Goal: Transaction & Acquisition: Obtain resource

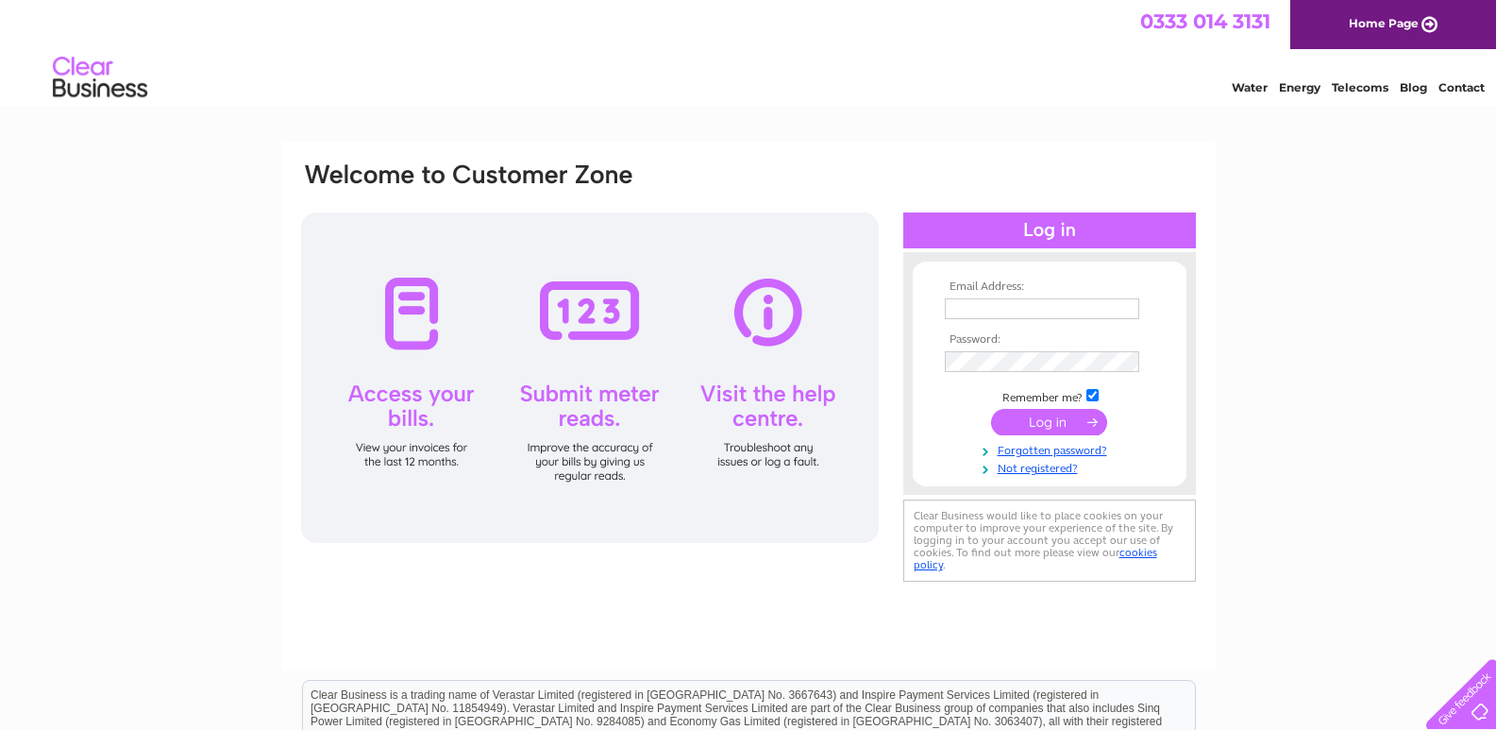
type input "[EMAIL_ADDRESS][DOMAIN_NAME]"
click at [1053, 423] on input "submit" at bounding box center [1049, 422] width 116 height 26
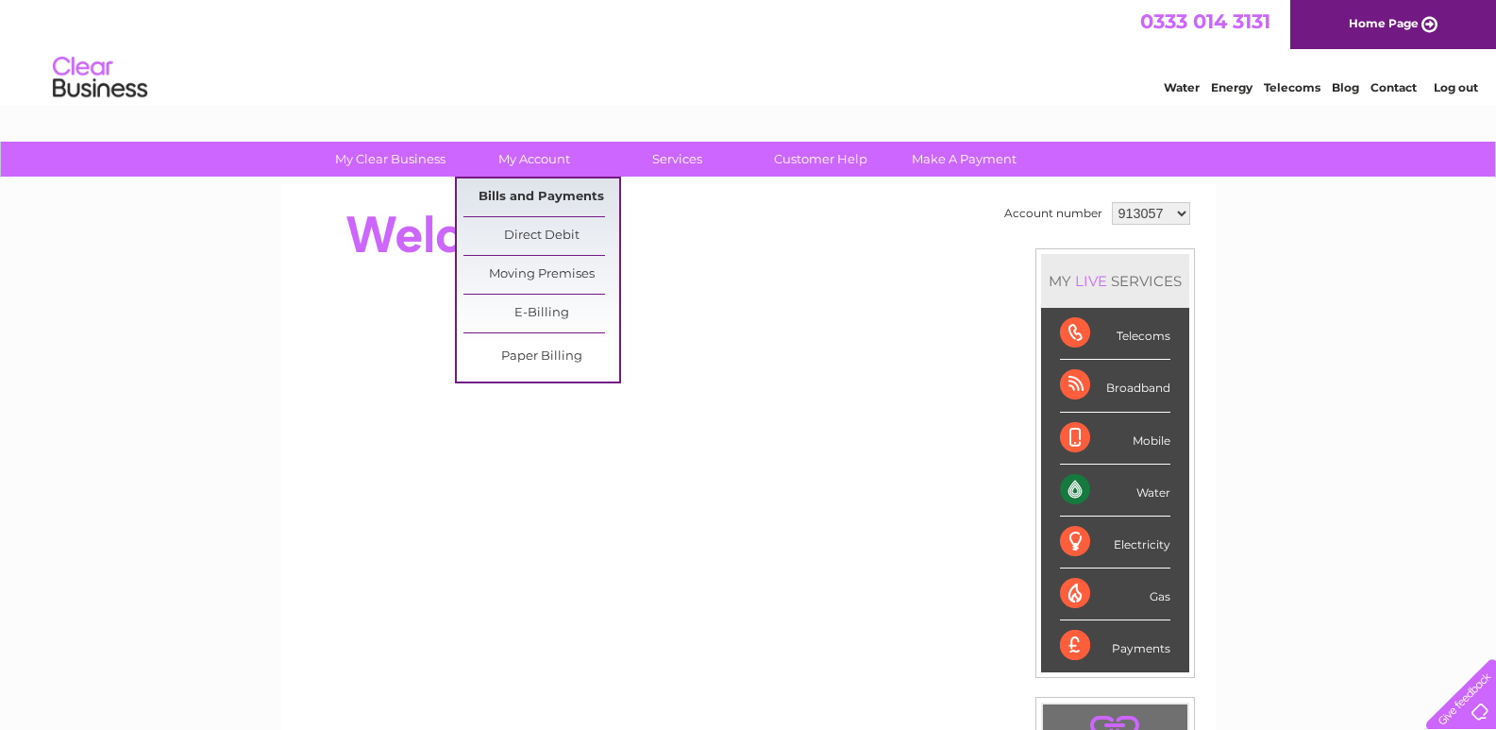
click at [526, 198] on link "Bills and Payments" at bounding box center [542, 197] width 156 height 38
click at [525, 193] on link "Bills and Payments" at bounding box center [542, 197] width 156 height 38
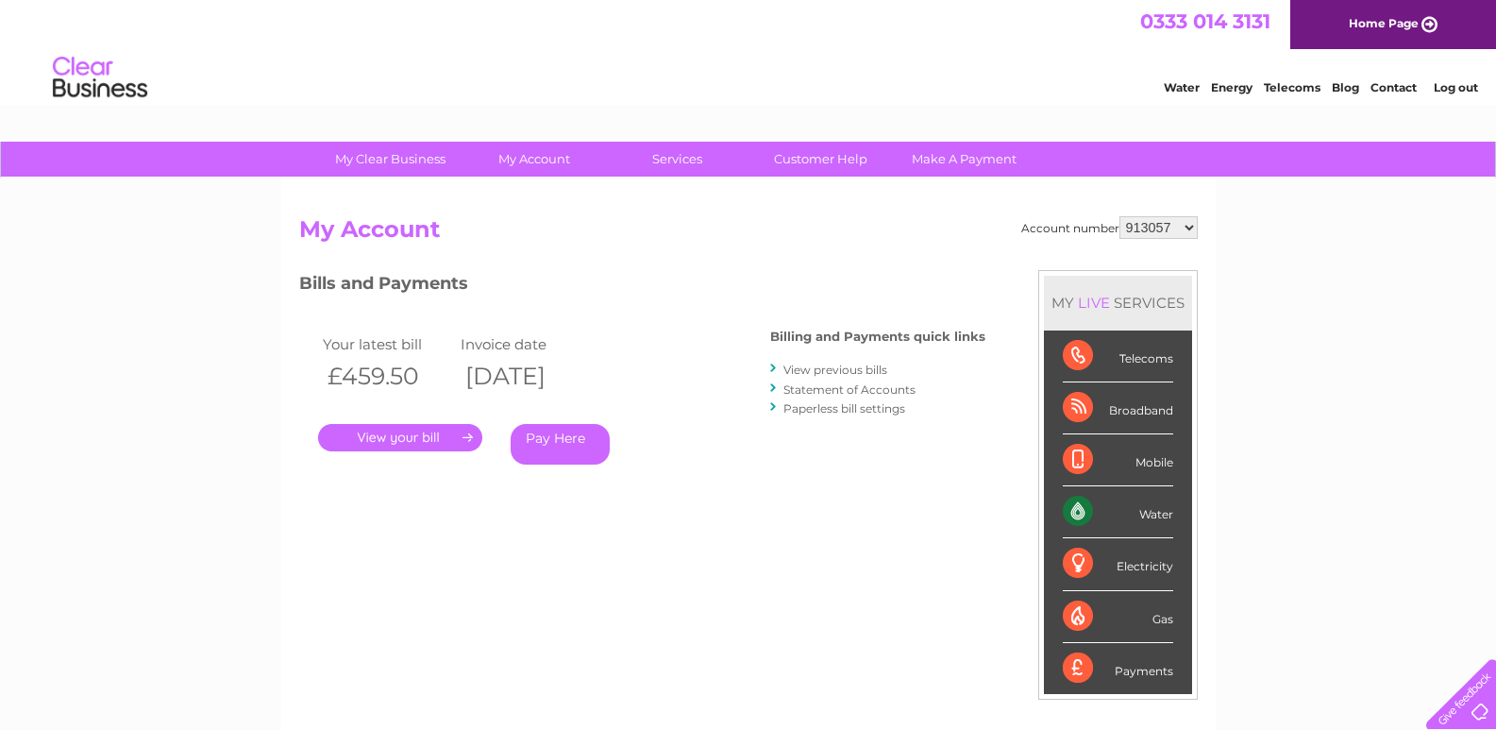
click at [1192, 228] on select "913057 1154093" at bounding box center [1159, 227] width 78 height 23
select select "1154093"
click at [1121, 216] on select "913057 1154093" at bounding box center [1159, 227] width 78 height 23
click at [430, 438] on link "." at bounding box center [400, 437] width 164 height 27
click at [432, 440] on link "." at bounding box center [400, 437] width 164 height 27
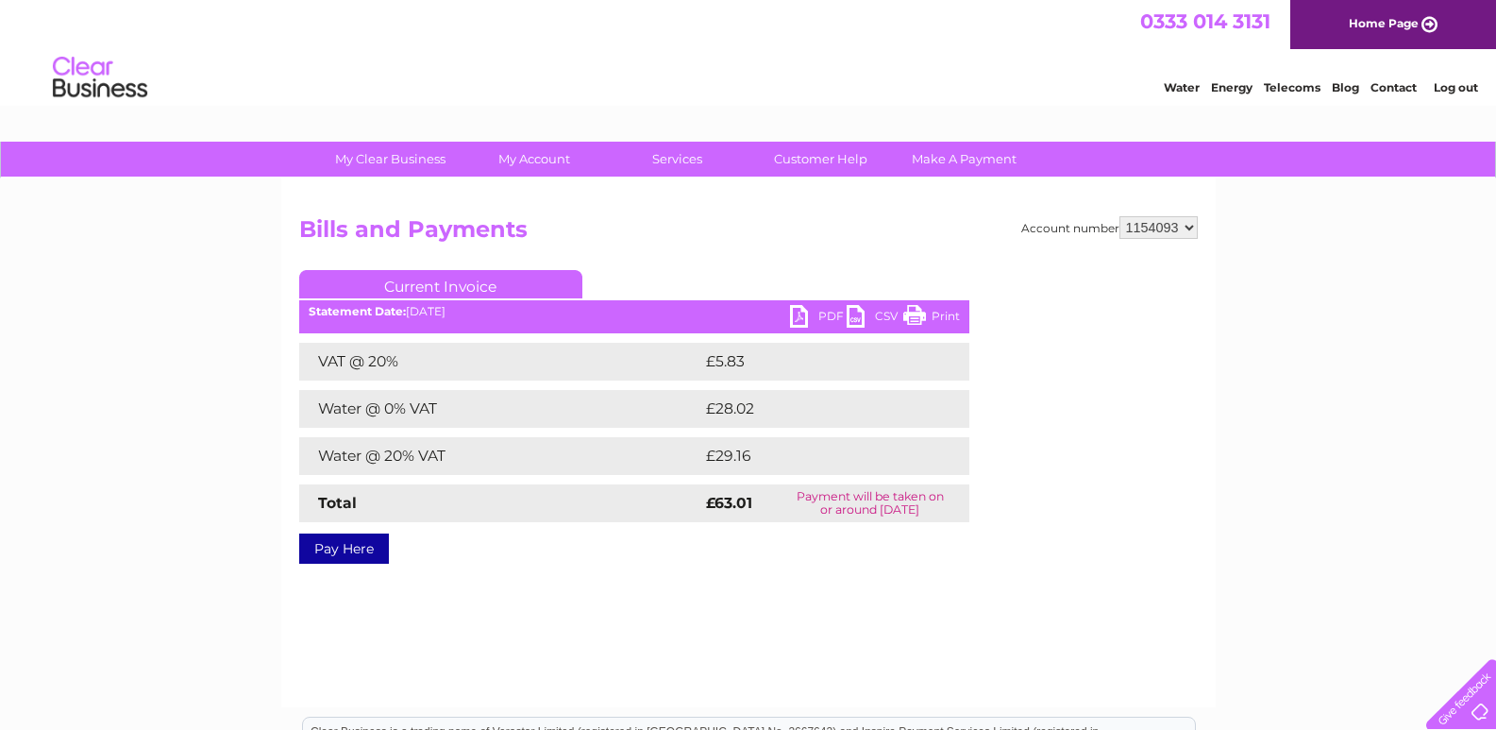
click at [800, 318] on link "PDF" at bounding box center [818, 318] width 57 height 27
